Goal: Navigation & Orientation: Go to known website

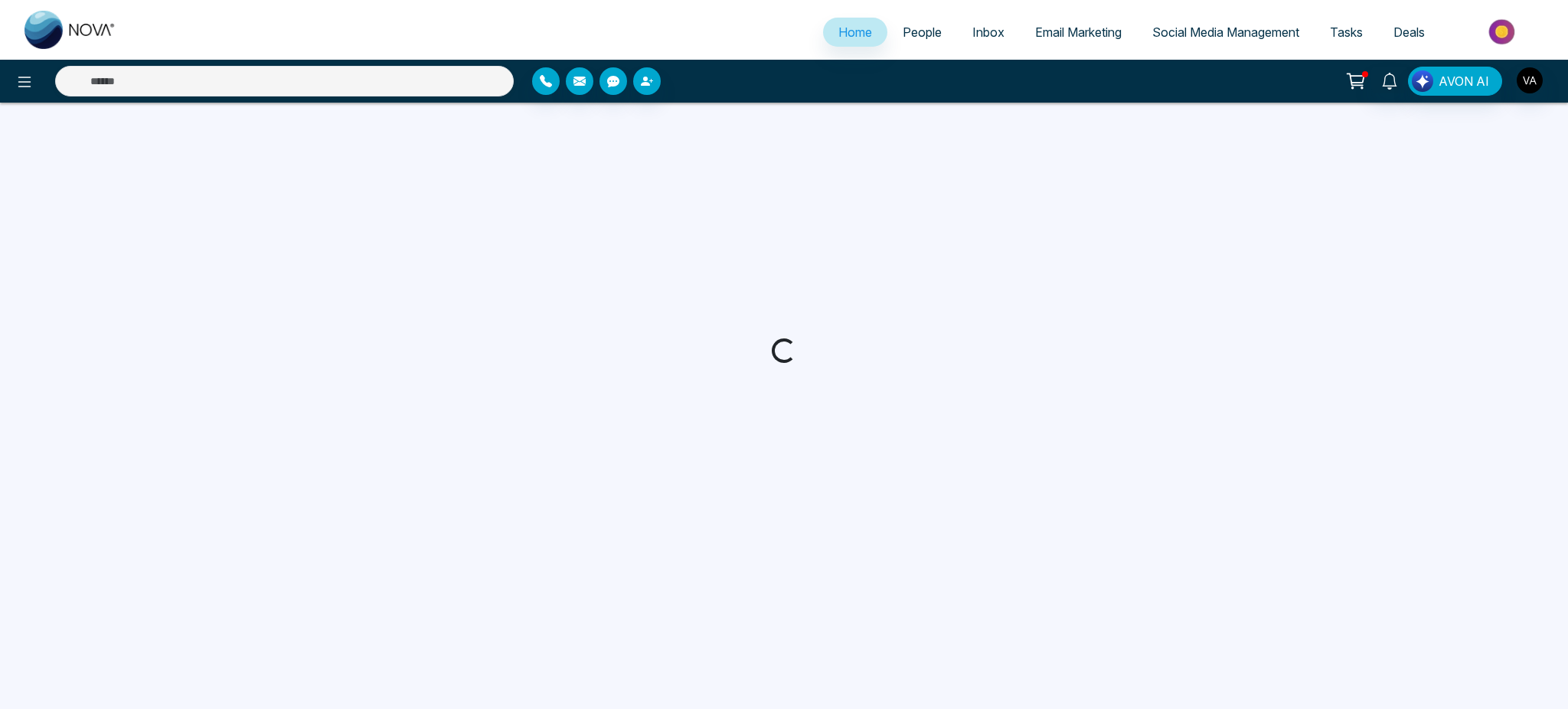
select select "*"
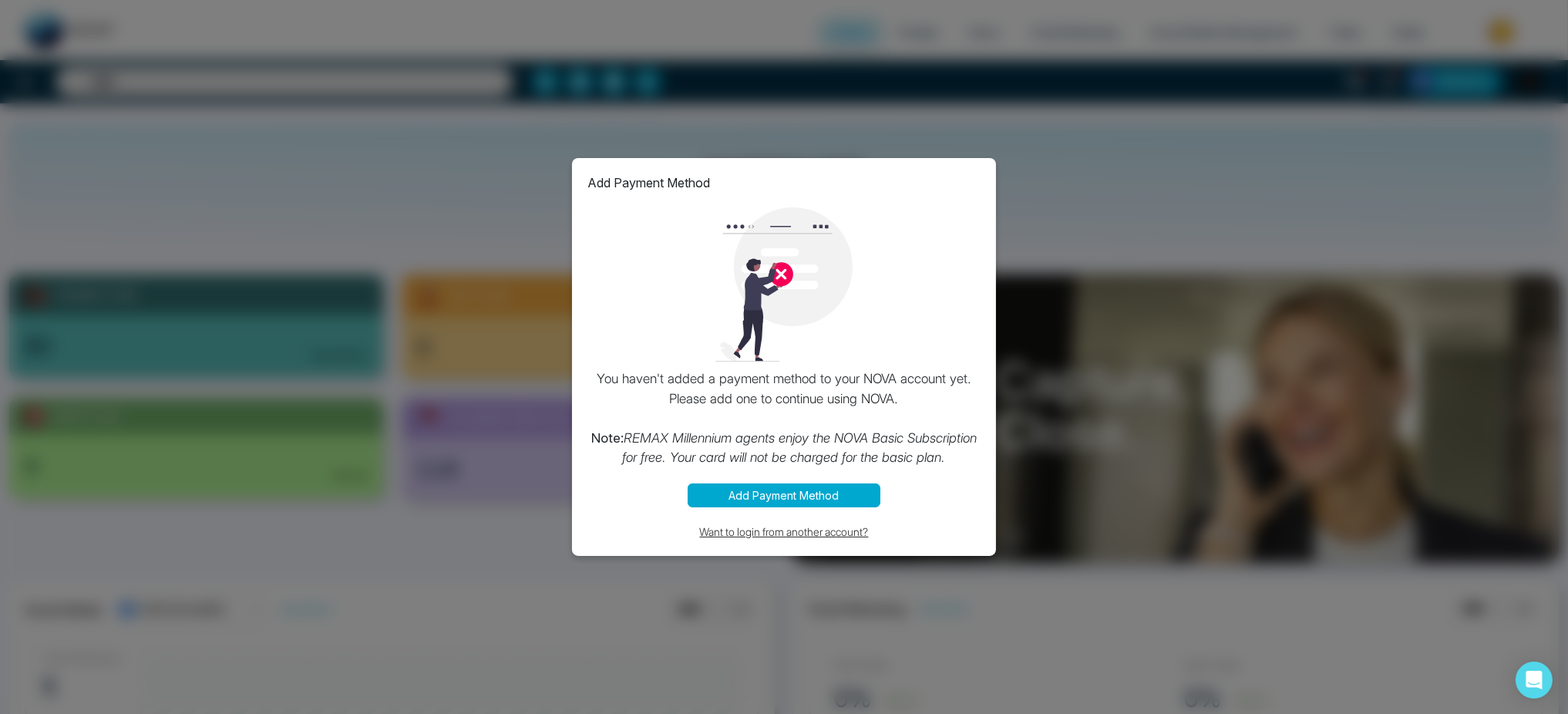
click at [792, 529] on button "Want to login from another account?" at bounding box center [784, 531] width 393 height 18
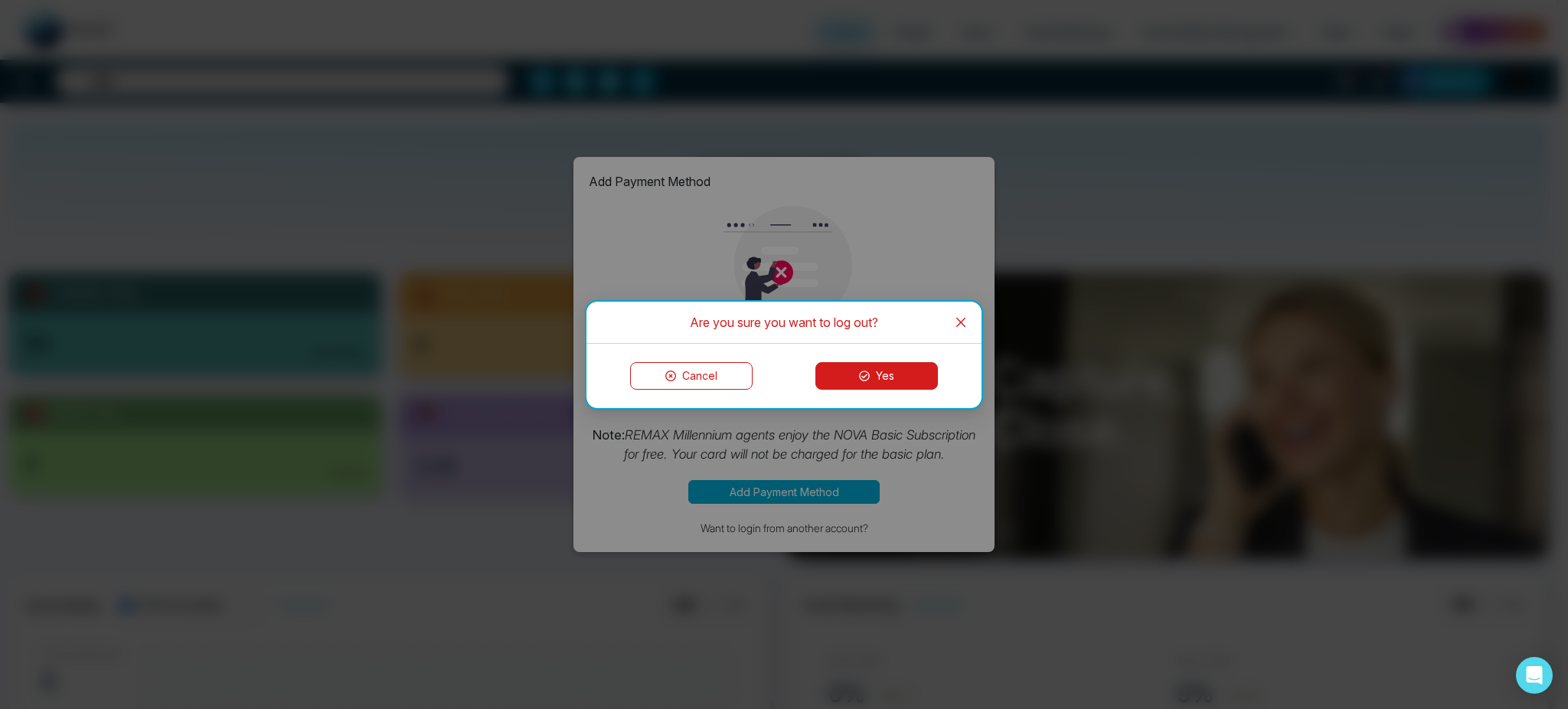
click at [877, 374] on button "Yes" at bounding box center [877, 375] width 123 height 27
